Goal: Navigation & Orientation: Find specific page/section

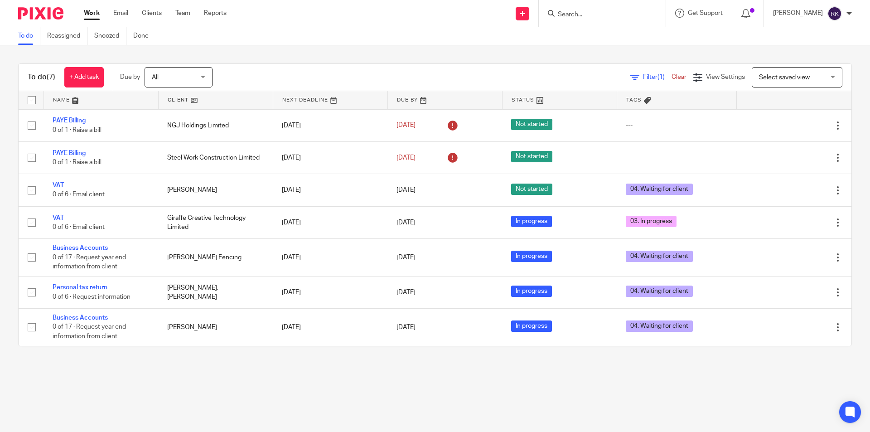
click at [576, 11] on input "Search" at bounding box center [598, 15] width 82 height 8
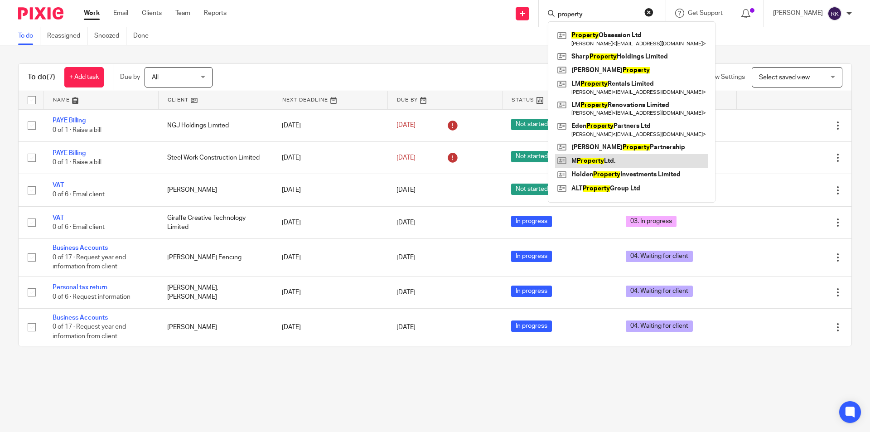
type input "property"
click at [612, 163] on link at bounding box center [631, 161] width 153 height 14
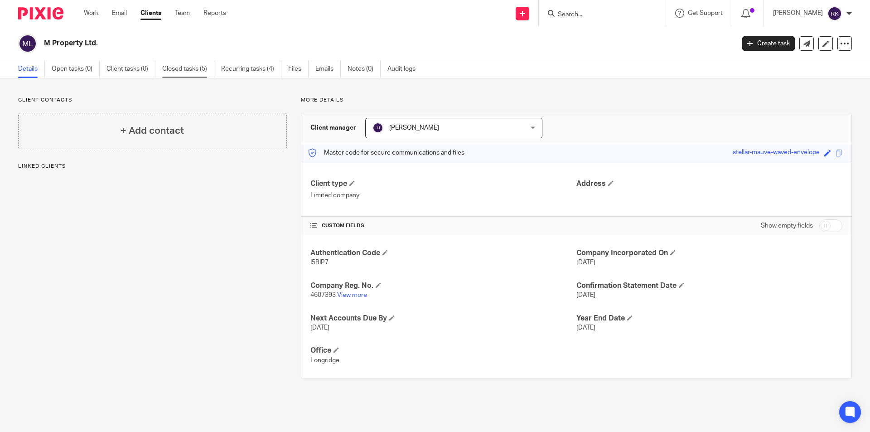
click at [177, 71] on link "Closed tasks (5)" at bounding box center [188, 69] width 52 height 18
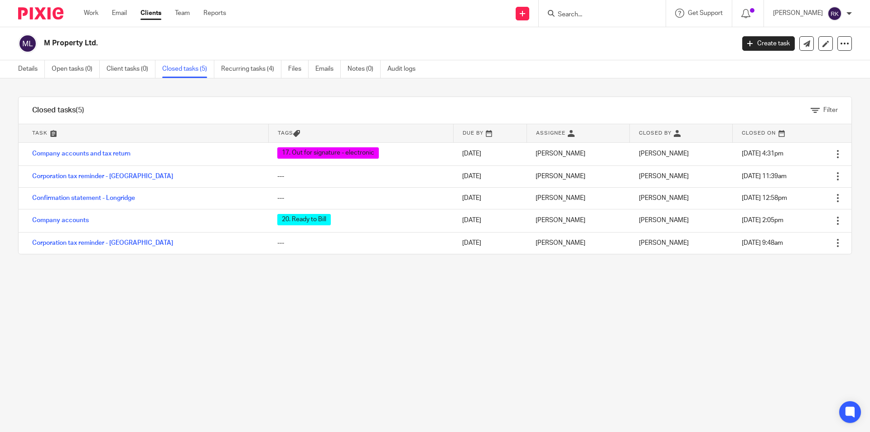
click at [560, 17] on div at bounding box center [601, 13] width 106 height 11
click at [567, 16] on input "Search" at bounding box center [598, 15] width 82 height 8
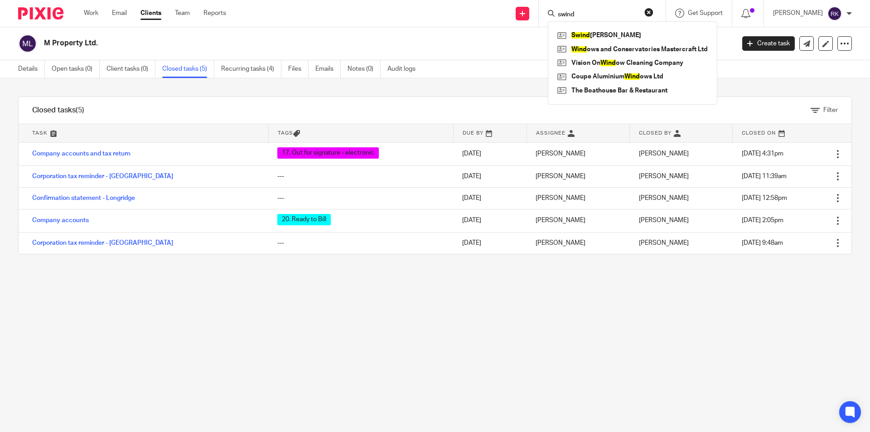
click at [561, 14] on input "swind" at bounding box center [598, 15] width 82 height 8
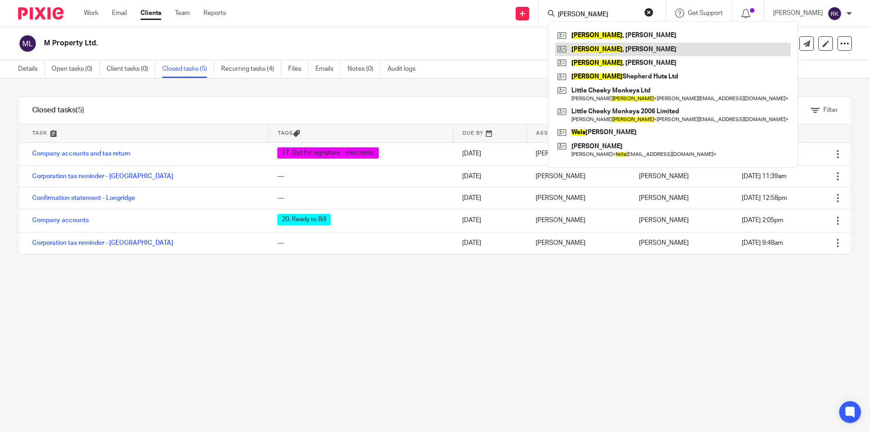
type input "wells"
click at [603, 52] on link at bounding box center [673, 50] width 236 height 14
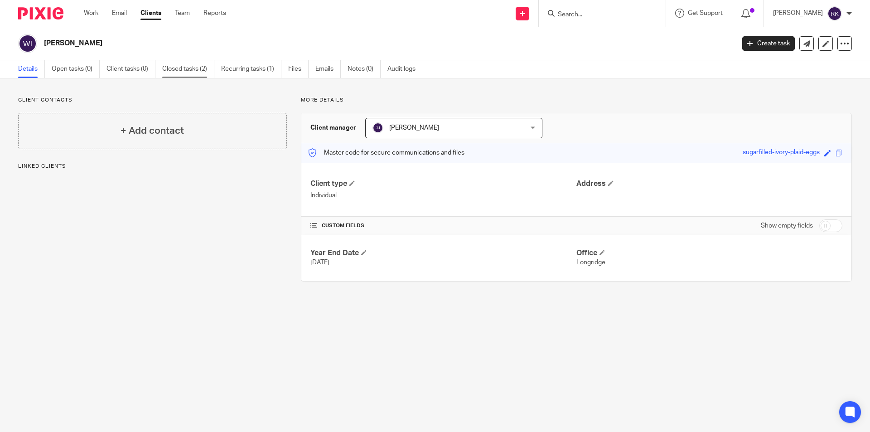
click at [203, 68] on link "Closed tasks (2)" at bounding box center [188, 69] width 52 height 18
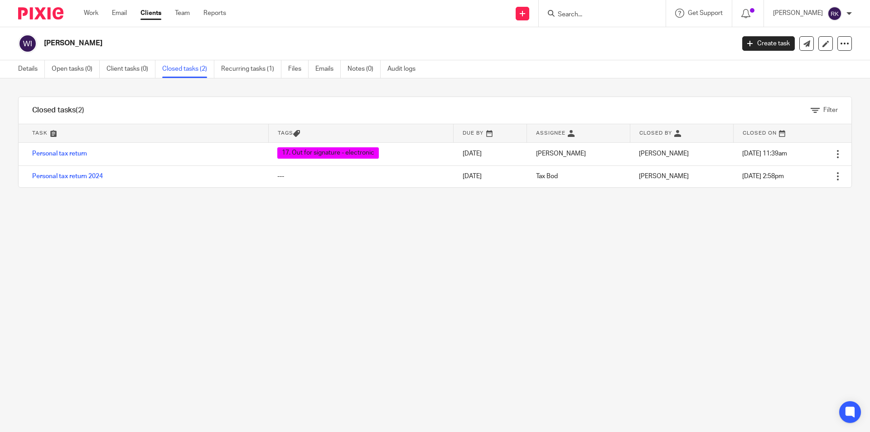
click at [585, 11] on input "Search" at bounding box center [598, 15] width 82 height 8
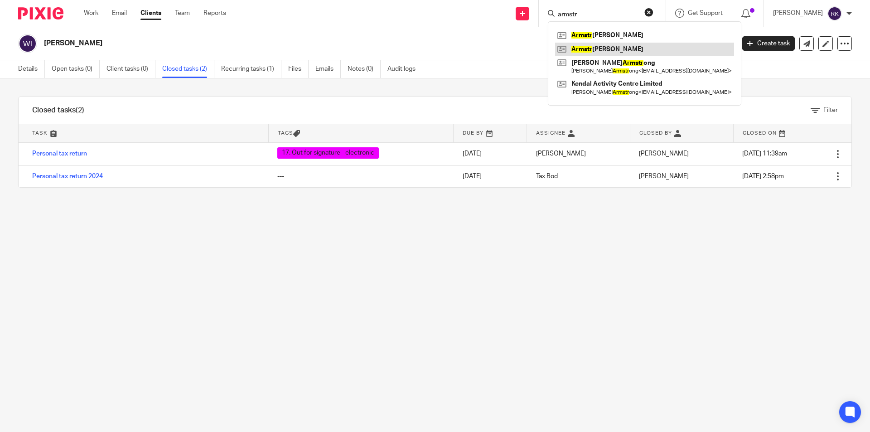
type input "armstr"
click at [587, 48] on link at bounding box center [644, 50] width 179 height 14
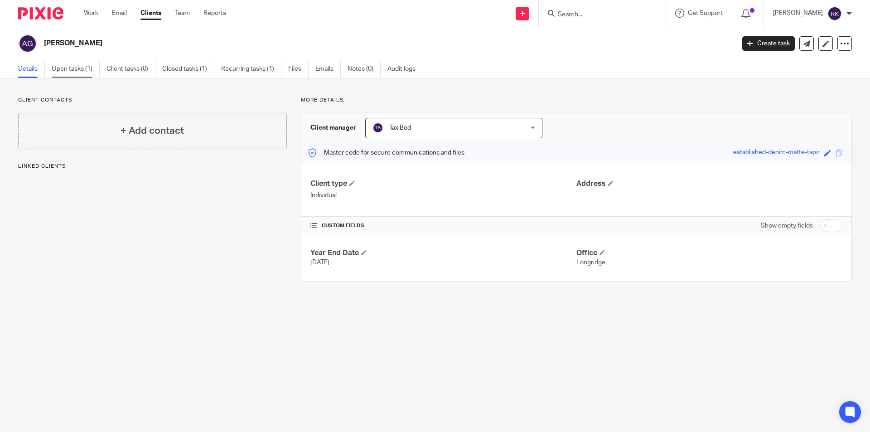
click at [83, 65] on link "Open tasks (1)" at bounding box center [76, 69] width 48 height 18
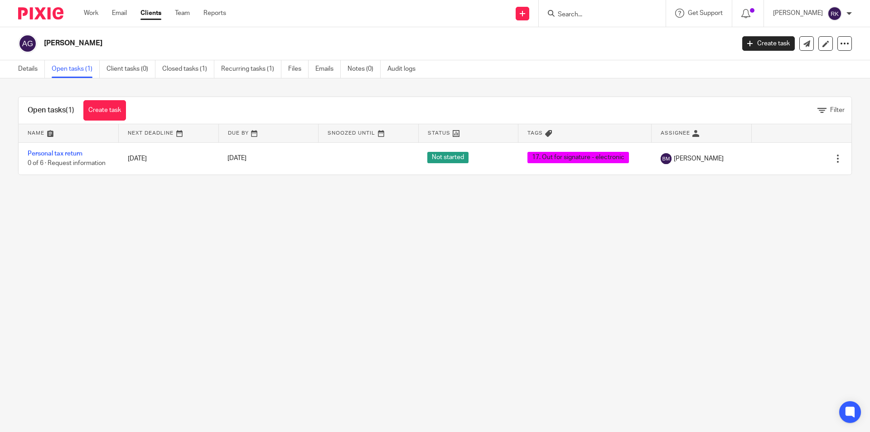
click at [577, 8] on form at bounding box center [605, 13] width 97 height 11
click at [570, 12] on input "Search" at bounding box center [598, 15] width 82 height 8
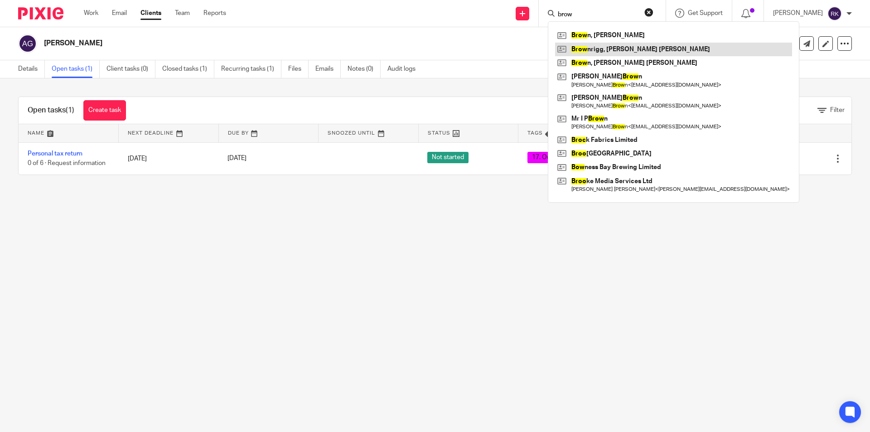
type input "brow"
click at [576, 45] on link at bounding box center [673, 50] width 237 height 14
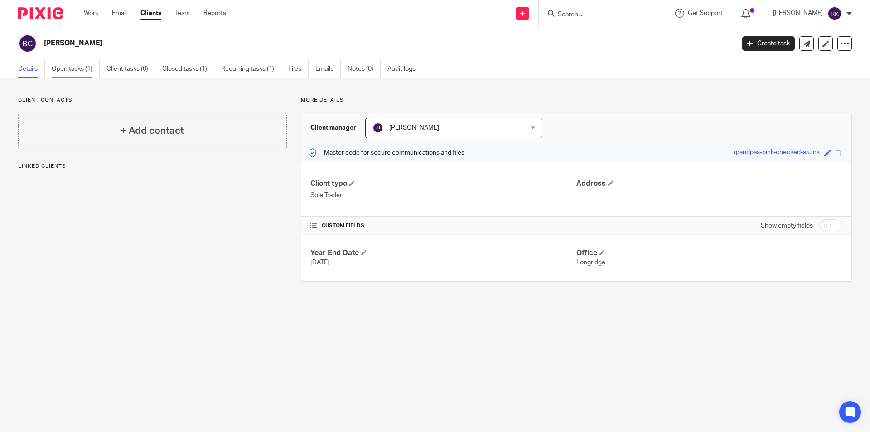
click at [80, 72] on link "Open tasks (1)" at bounding box center [76, 69] width 48 height 18
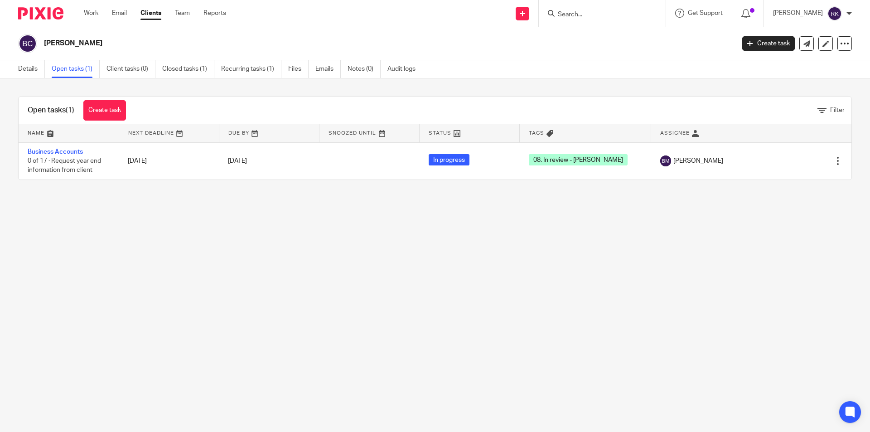
click at [82, 14] on div "Work Email Clients Team Reports Work Email Clients Team Reports Settings" at bounding box center [157, 13] width 165 height 27
click at [86, 12] on link "Work" at bounding box center [91, 13] width 14 height 9
